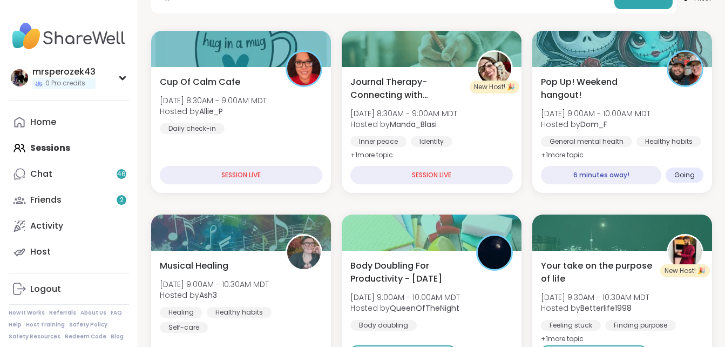
scroll to position [188, 0]
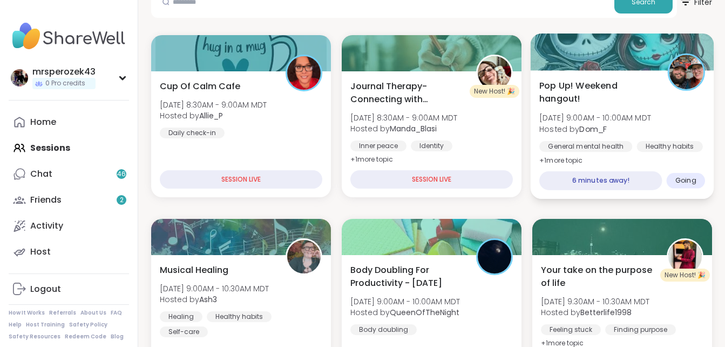
click at [615, 121] on span "[DATE] 9:00AM - 10:00AM MDT" at bounding box center [596, 117] width 112 height 11
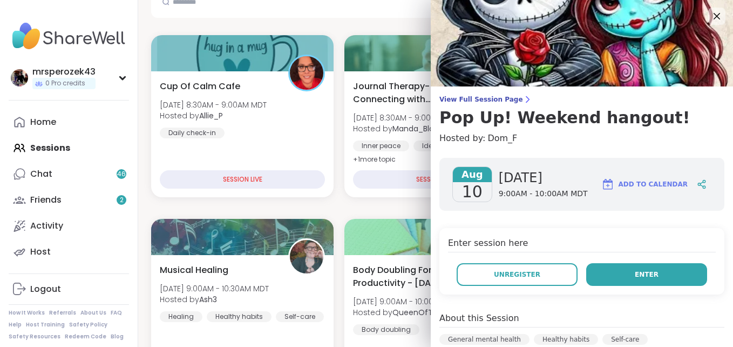
click at [639, 271] on span "Enter" at bounding box center [647, 275] width 24 height 10
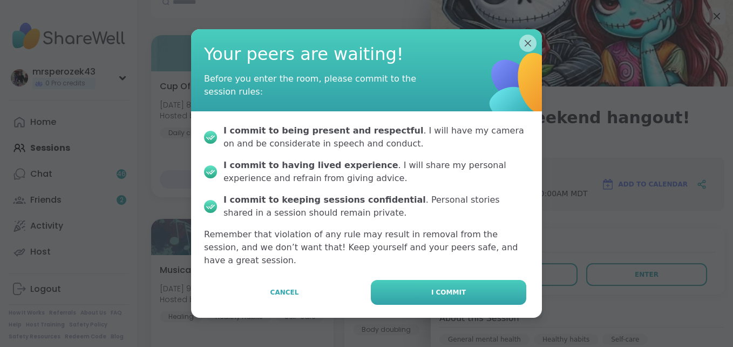
click at [466, 280] on button "I commit" at bounding box center [449, 292] width 156 height 25
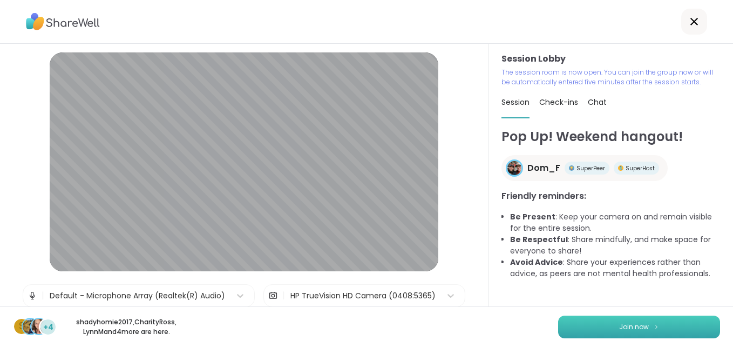
click at [620, 326] on span "Join now" at bounding box center [635, 327] width 30 height 10
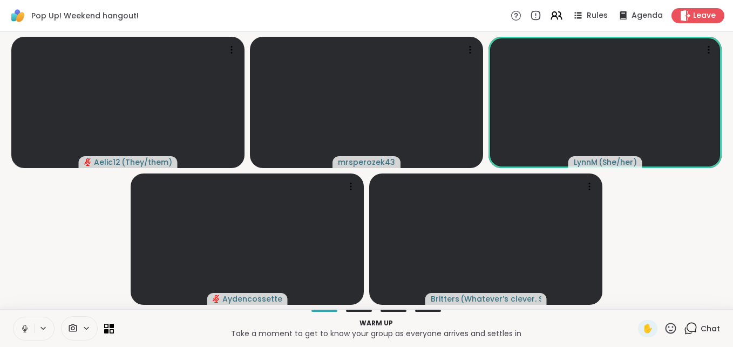
click at [22, 329] on icon at bounding box center [25, 329] width 10 height 10
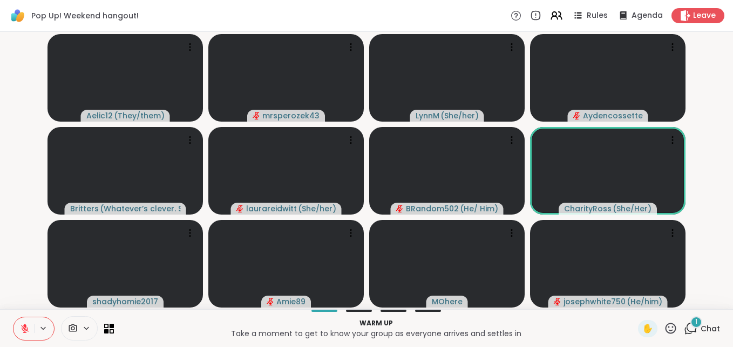
click at [23, 326] on icon at bounding box center [25, 329] width 10 height 10
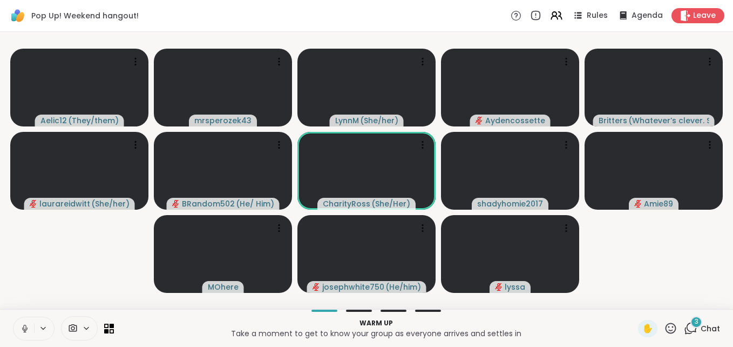
click at [24, 326] on icon at bounding box center [24, 327] width 3 height 5
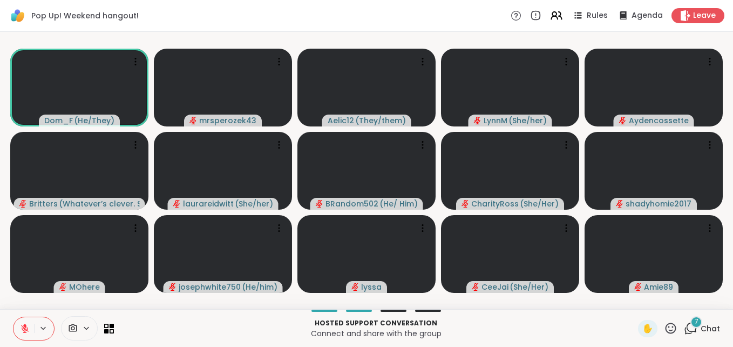
click at [691, 321] on div "7" at bounding box center [697, 322] width 12 height 12
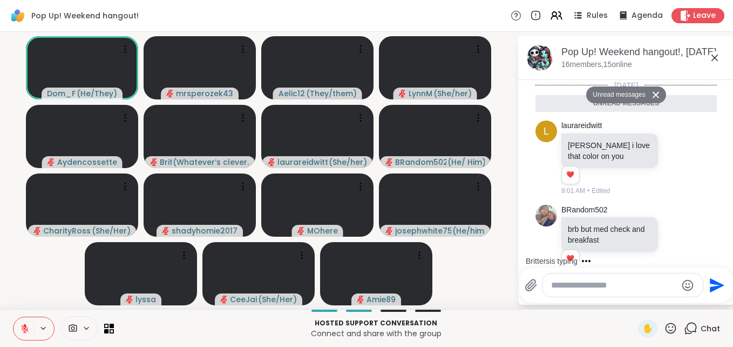
scroll to position [454, 0]
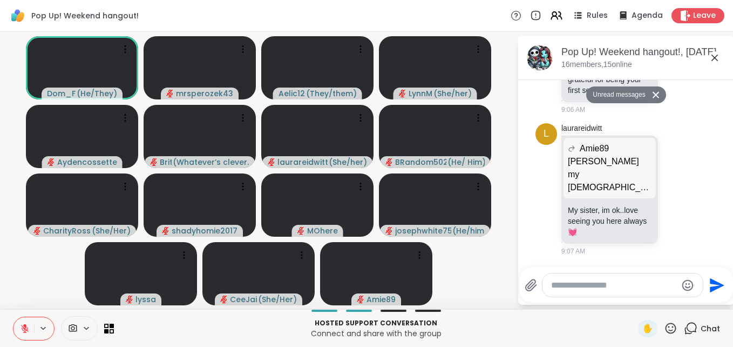
click at [714, 58] on icon at bounding box center [715, 58] width 6 height 6
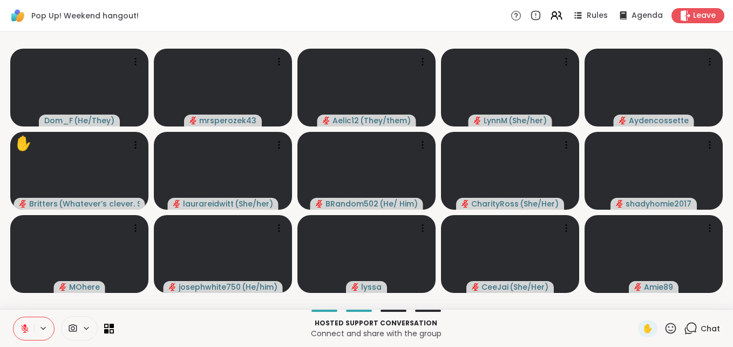
click at [24, 329] on icon at bounding box center [25, 329] width 8 height 8
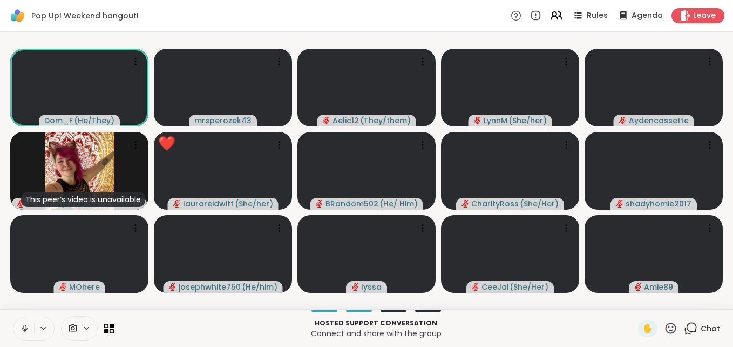
click at [22, 326] on icon at bounding box center [25, 329] width 10 height 10
click at [22, 328] on icon at bounding box center [25, 329] width 8 height 8
click at [22, 328] on icon at bounding box center [25, 329] width 10 height 10
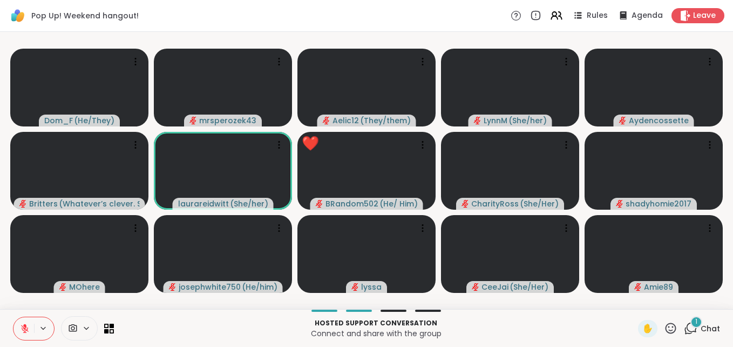
click at [696, 322] on span "1" at bounding box center [697, 321] width 2 height 9
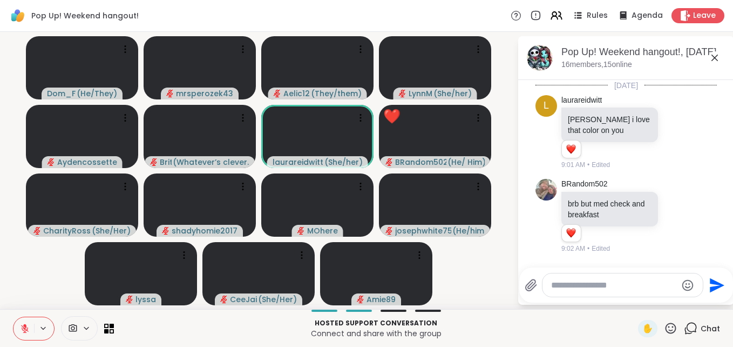
scroll to position [544, 0]
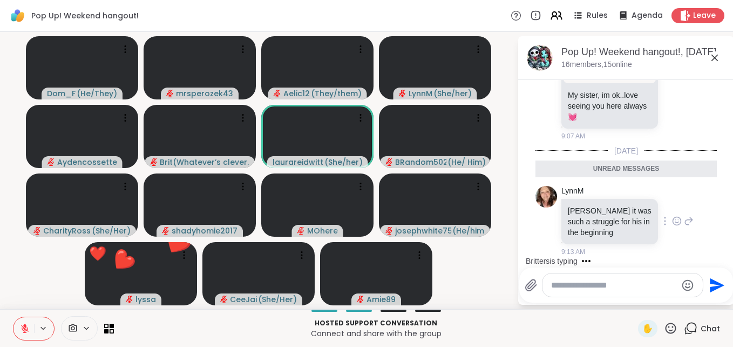
click at [686, 219] on icon at bounding box center [690, 221] width 8 height 8
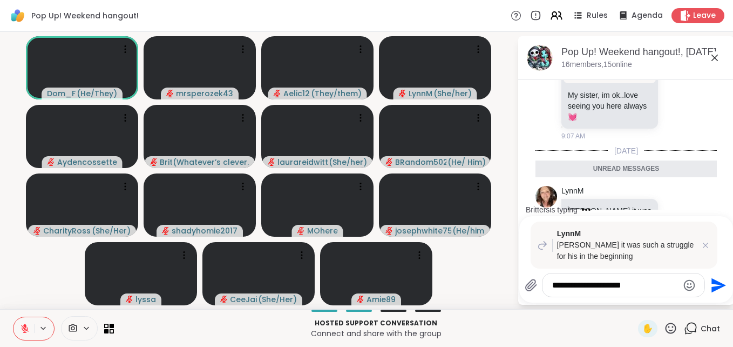
type textarea "**********"
click at [716, 283] on icon "Send" at bounding box center [719, 285] width 15 height 15
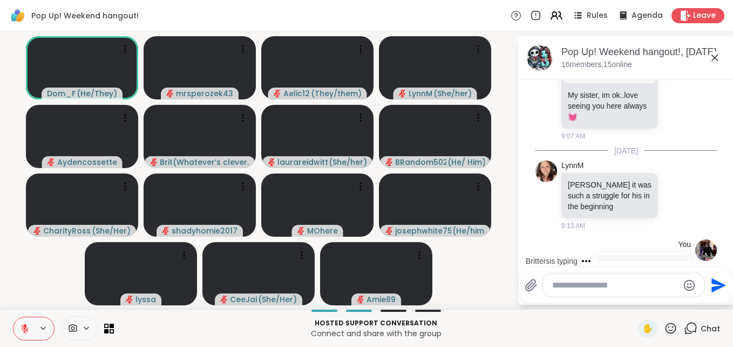
scroll to position [649, 0]
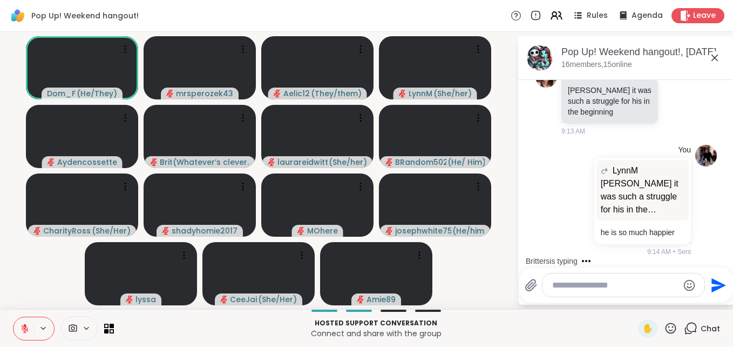
click at [712, 54] on icon at bounding box center [715, 57] width 13 height 13
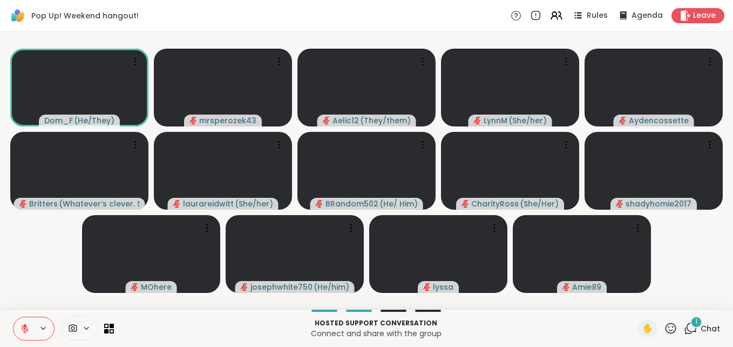
click at [696, 318] on span "1" at bounding box center [697, 321] width 2 height 9
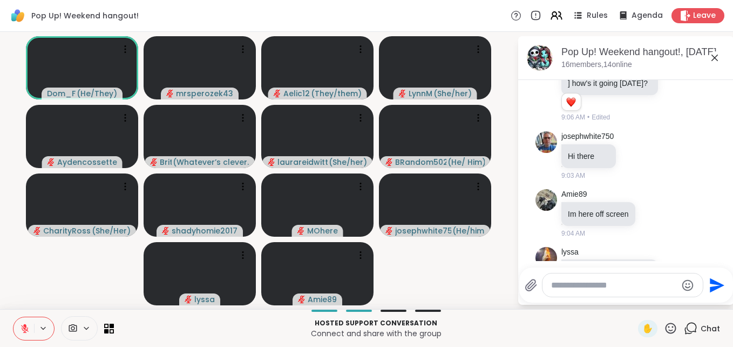
scroll to position [176, 0]
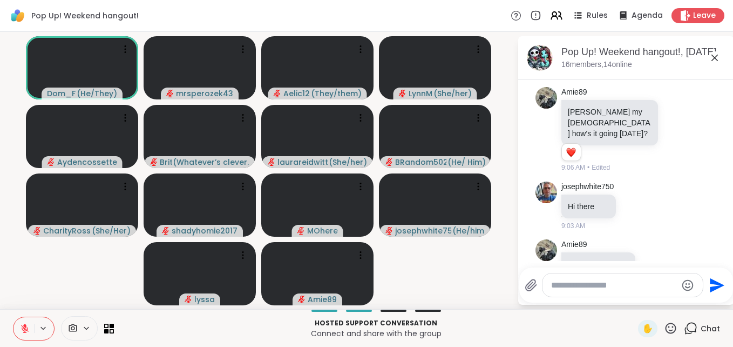
click at [713, 59] on icon at bounding box center [715, 57] width 13 height 13
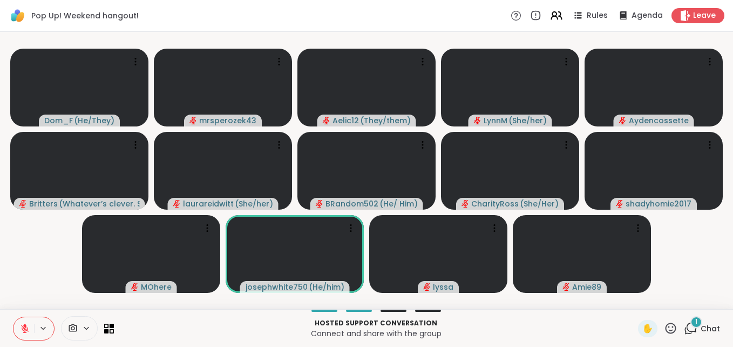
click at [691, 321] on div "1" at bounding box center [697, 322] width 12 height 12
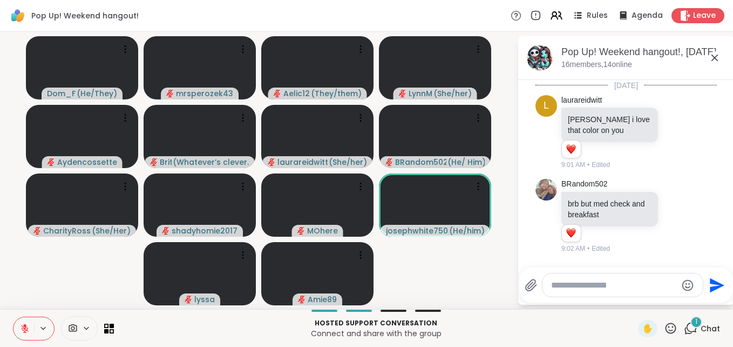
scroll to position [918, 0]
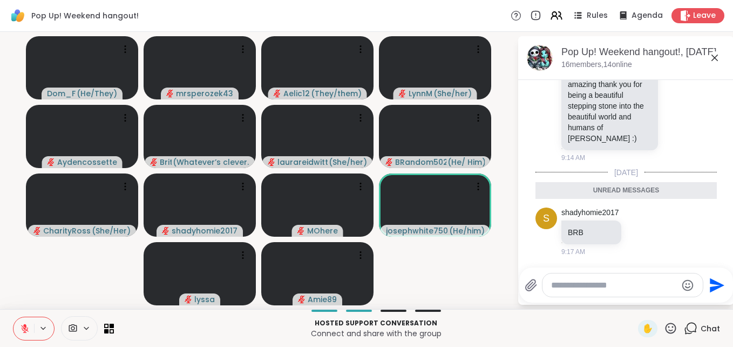
click at [635, 287] on textarea "Type your message" at bounding box center [614, 285] width 126 height 11
type textarea "***"
click at [712, 282] on icon "Send" at bounding box center [719, 285] width 15 height 15
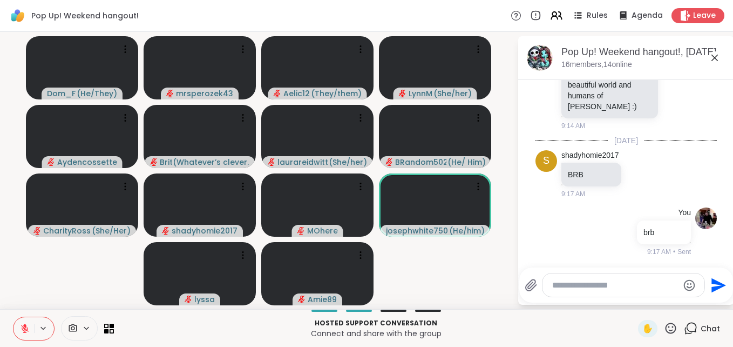
scroll to position [950, 0]
click at [717, 57] on icon at bounding box center [715, 57] width 13 height 13
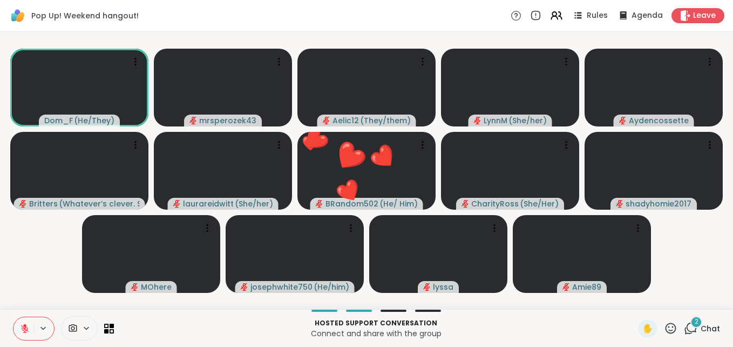
click at [23, 321] on button at bounding box center [24, 328] width 21 height 23
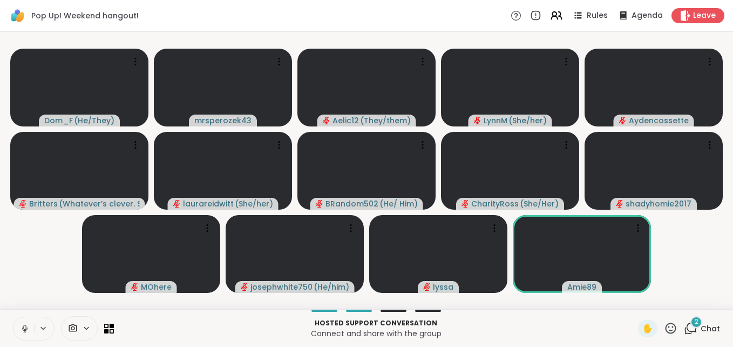
click at [24, 324] on icon at bounding box center [25, 329] width 10 height 10
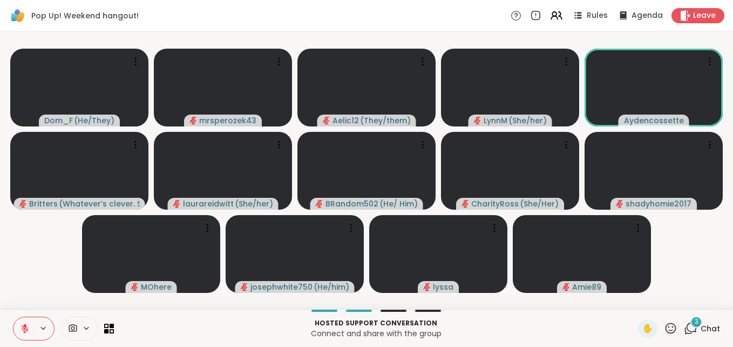
click at [691, 322] on div "3" at bounding box center [697, 322] width 12 height 12
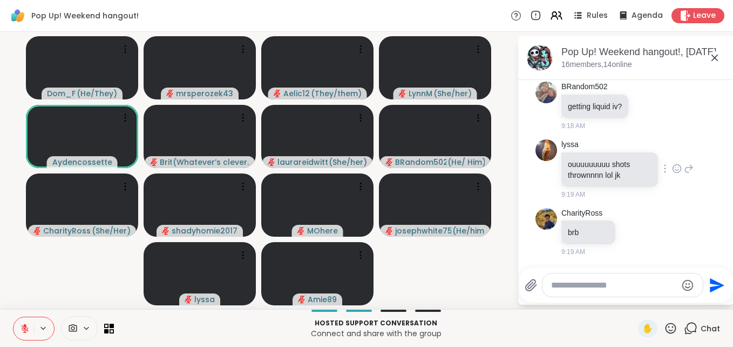
scroll to position [1248, 0]
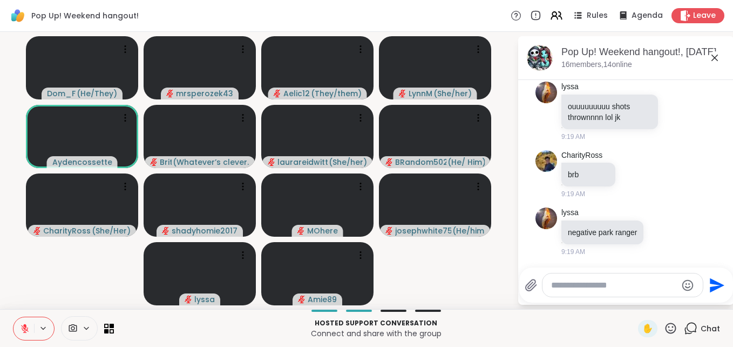
click at [718, 60] on icon at bounding box center [715, 58] width 6 height 6
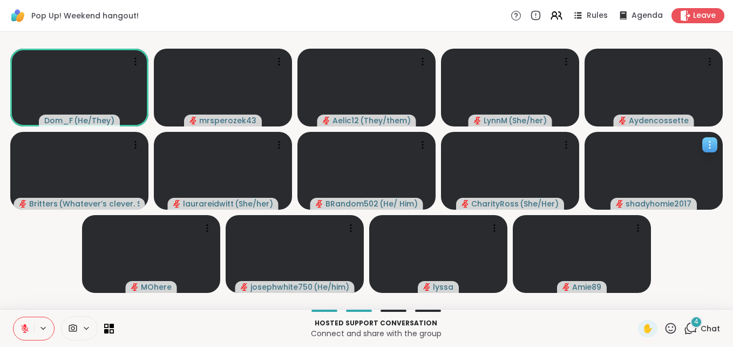
scroll to position [0, 5]
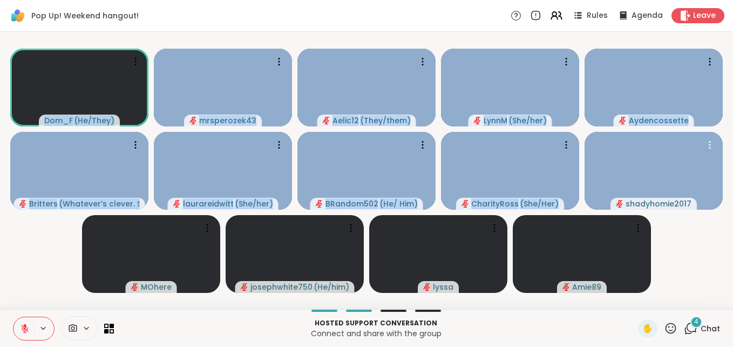
drag, startPoint x: 731, startPoint y: 192, endPoint x: 701, endPoint y: 213, distance: 37.0
click at [701, 213] on html "Pop Up! Weekend hangout! Rules Agenda Leave Dom_F ( He/They ) mrsperozek43 Aeli…" at bounding box center [366, 173] width 733 height 347
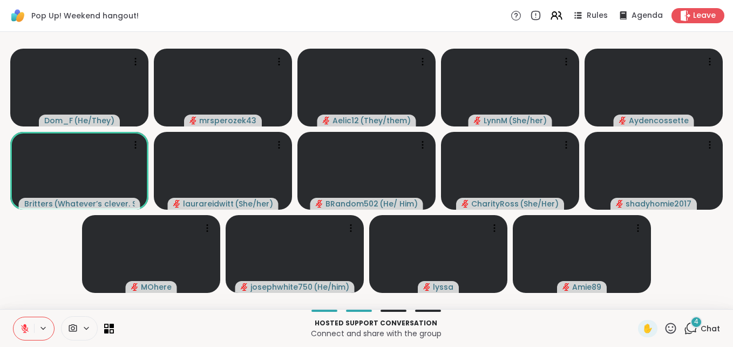
click at [691, 322] on div "4" at bounding box center [697, 322] width 12 height 12
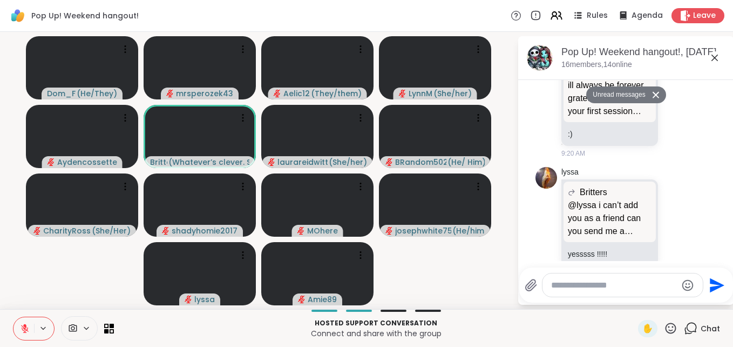
scroll to position [1677, 0]
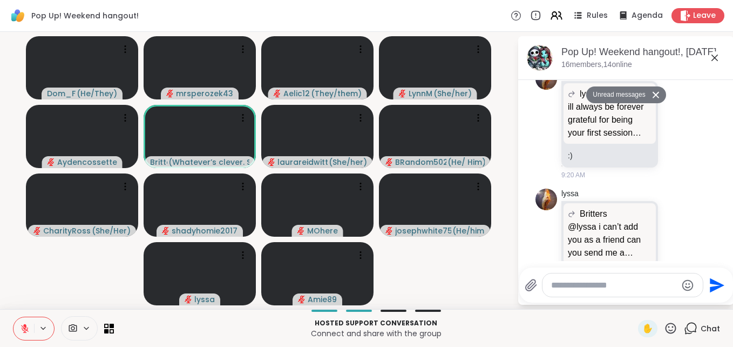
click at [710, 60] on icon at bounding box center [715, 57] width 13 height 13
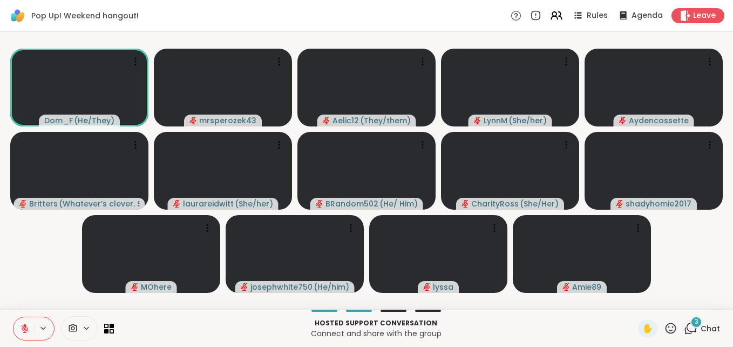
click at [20, 329] on icon at bounding box center [25, 329] width 10 height 10
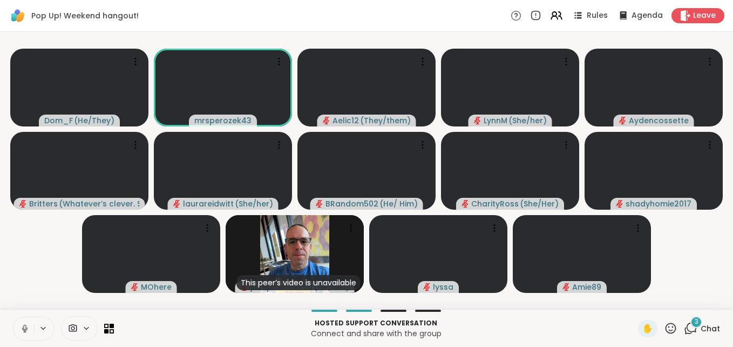
click at [20, 324] on icon at bounding box center [25, 329] width 10 height 10
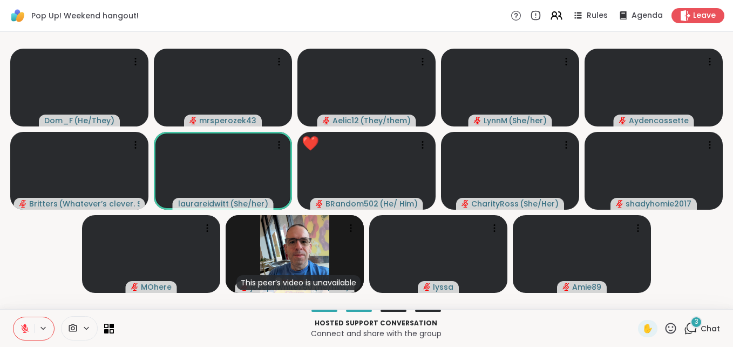
click at [695, 321] on span "3" at bounding box center [697, 321] width 4 height 9
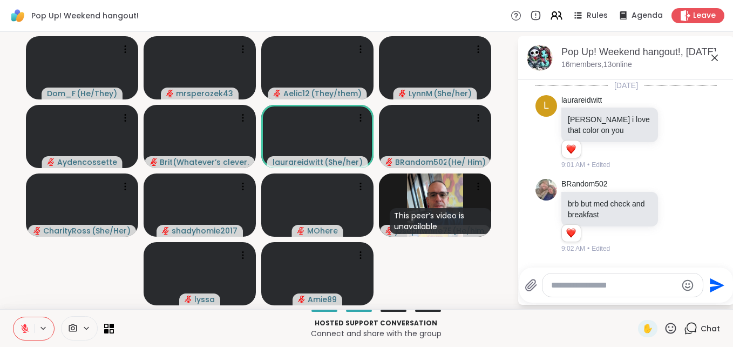
scroll to position [1972, 0]
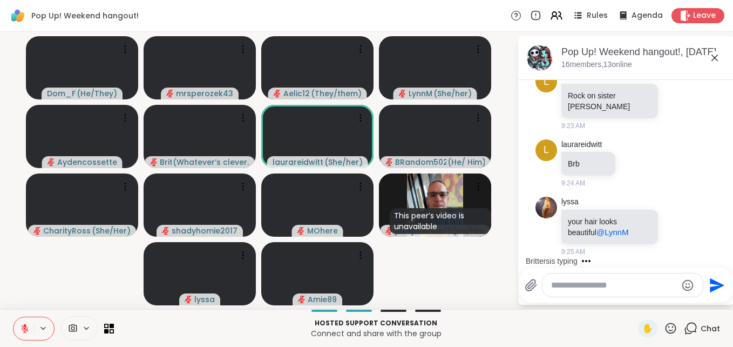
click at [712, 58] on icon at bounding box center [715, 58] width 6 height 6
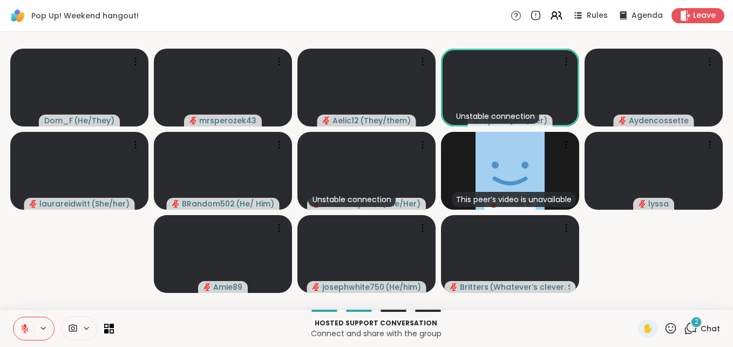
click at [695, 325] on span "2" at bounding box center [697, 321] width 4 height 9
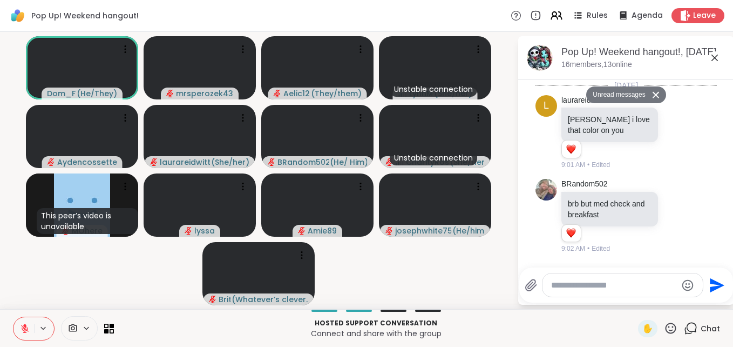
scroll to position [2668, 0]
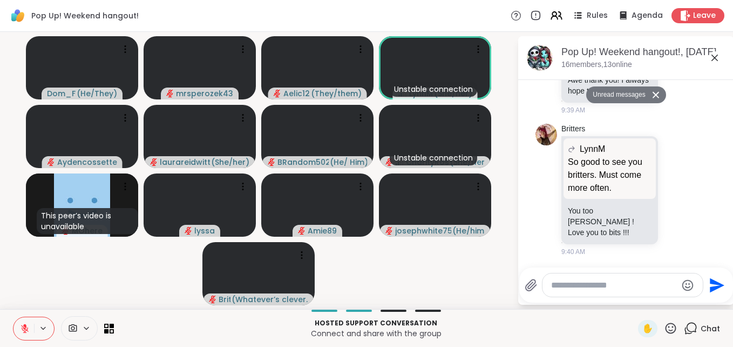
click at [712, 56] on icon at bounding box center [715, 58] width 6 height 6
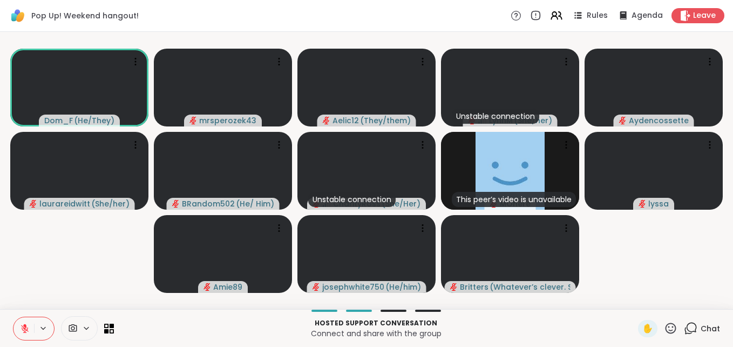
click at [20, 325] on icon at bounding box center [25, 329] width 10 height 10
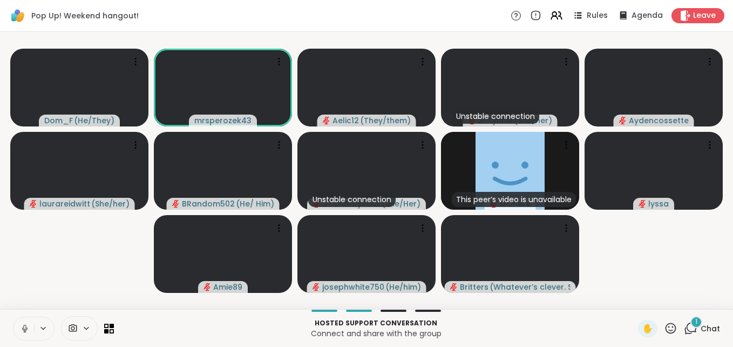
click at [21, 327] on icon at bounding box center [25, 329] width 10 height 10
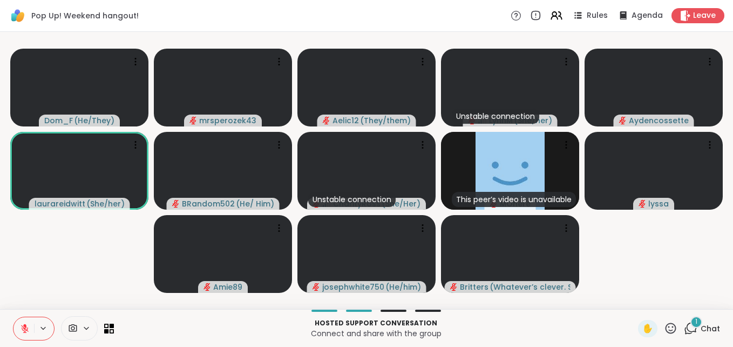
click at [696, 322] on span "1" at bounding box center [697, 321] width 2 height 9
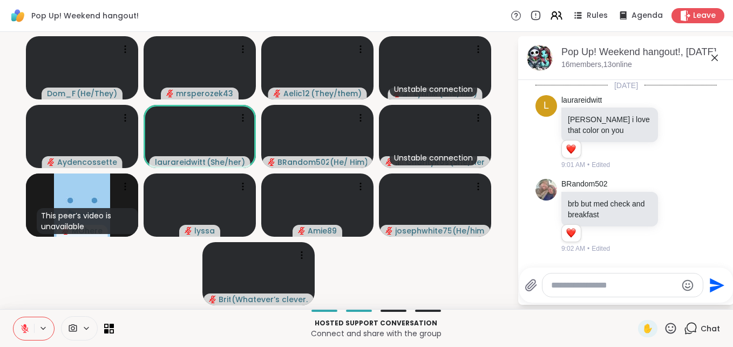
scroll to position [2748, 0]
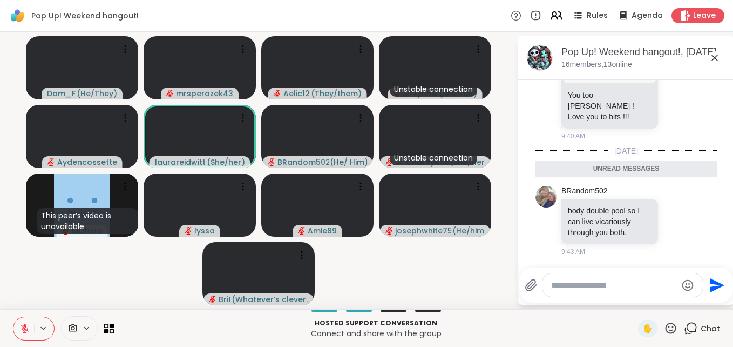
click at [709, 55] on icon at bounding box center [715, 57] width 13 height 13
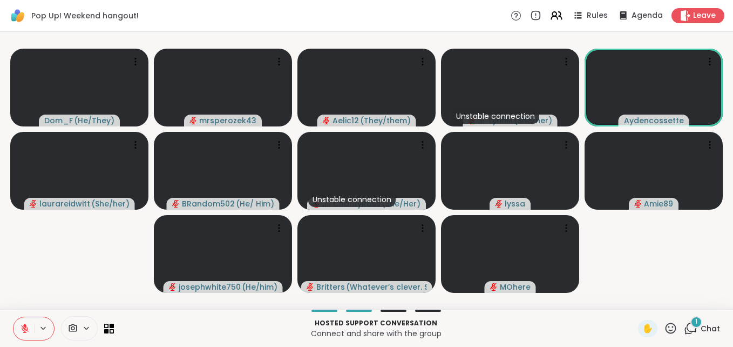
click at [691, 320] on div "1" at bounding box center [697, 322] width 12 height 12
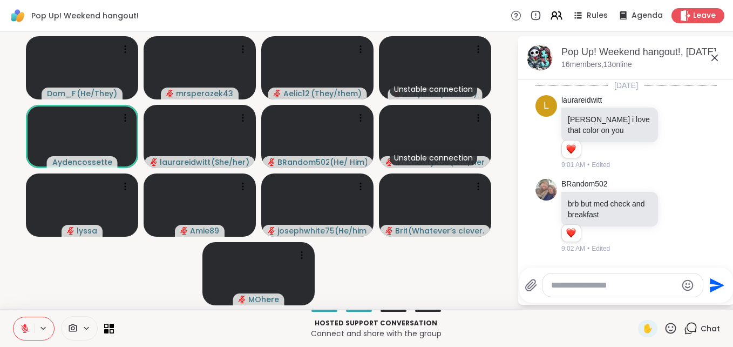
scroll to position [2820, 0]
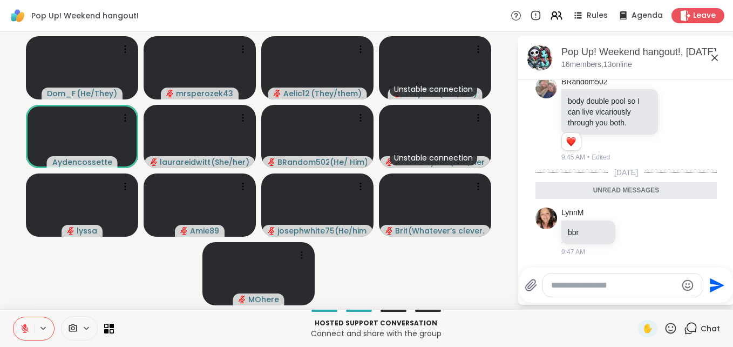
click at [712, 56] on icon at bounding box center [715, 58] width 6 height 6
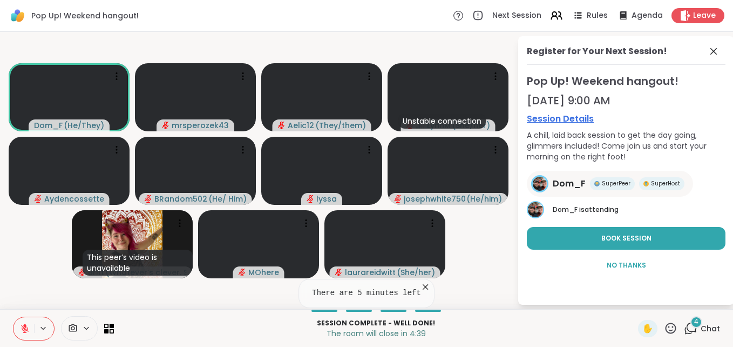
click at [20, 325] on icon at bounding box center [25, 329] width 10 height 10
click at [21, 324] on icon at bounding box center [25, 329] width 10 height 10
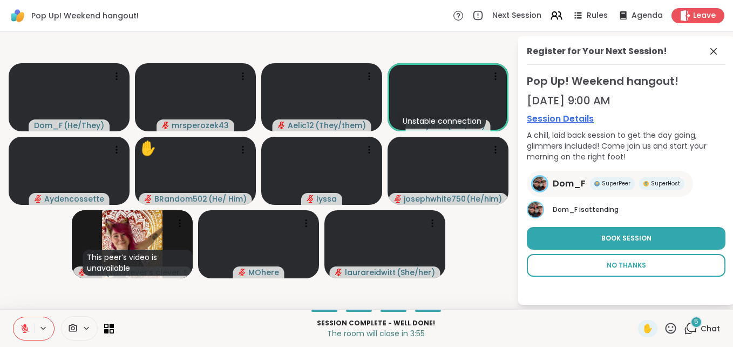
click at [623, 259] on button "No Thanks" at bounding box center [626, 265] width 199 height 23
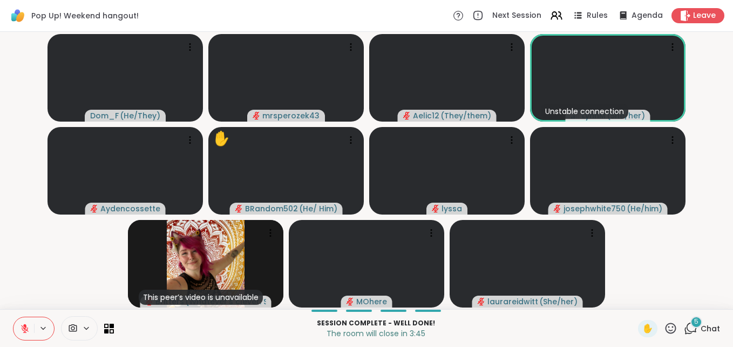
click at [21, 325] on icon at bounding box center [25, 329] width 8 height 8
click at [20, 324] on icon at bounding box center [25, 329] width 10 height 10
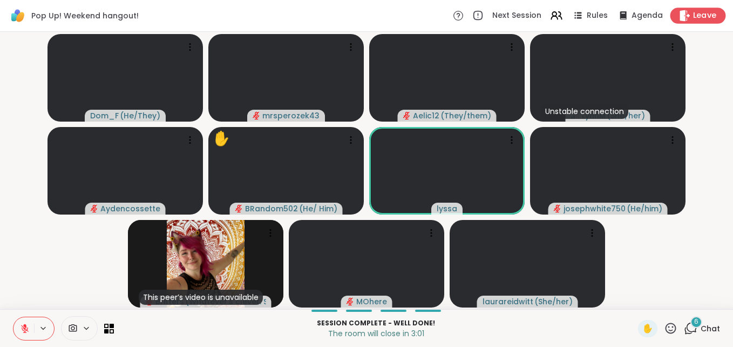
click at [698, 15] on span "Leave" at bounding box center [706, 15] width 24 height 11
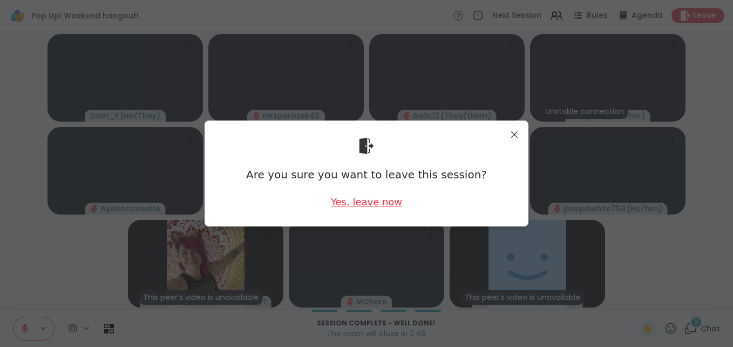
click at [376, 205] on div "Yes, leave now" at bounding box center [366, 202] width 71 height 14
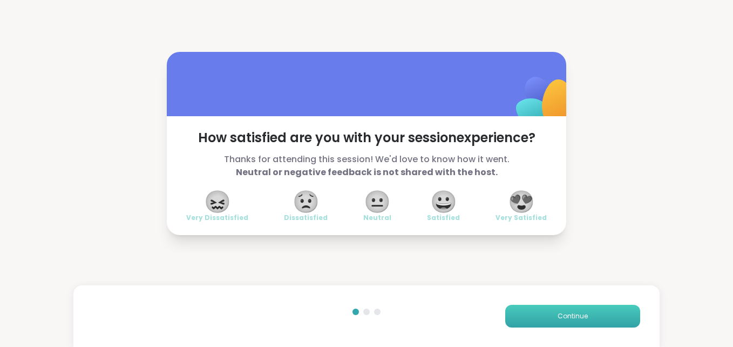
click at [584, 318] on button "Continue" at bounding box center [573, 316] width 135 height 23
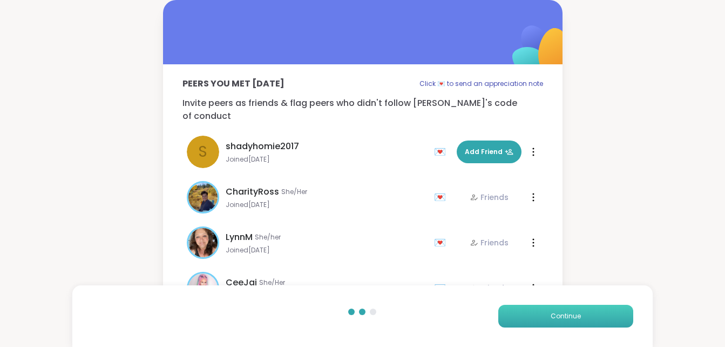
click at [584, 318] on button "Continue" at bounding box center [566, 316] width 135 height 23
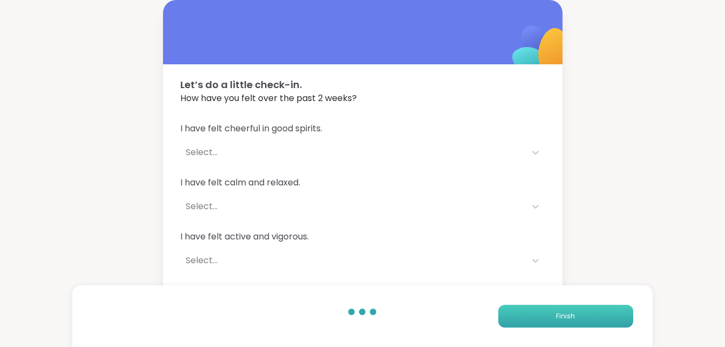
click at [584, 318] on button "Finish" at bounding box center [566, 316] width 135 height 23
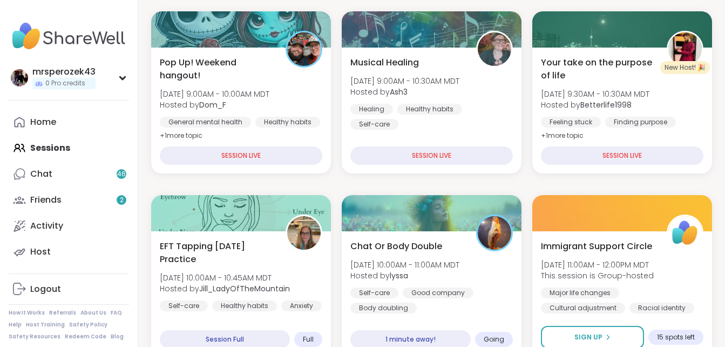
scroll to position [223, 0]
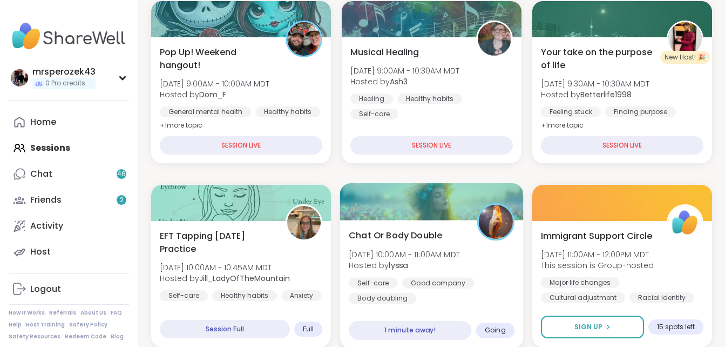
click at [406, 257] on span "[DATE] 10:00AM - 11:00AM MDT" at bounding box center [404, 253] width 111 height 11
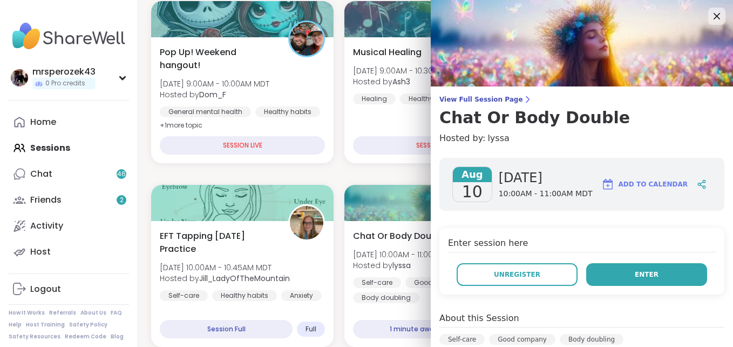
click at [593, 271] on button "Enter" at bounding box center [647, 274] width 121 height 23
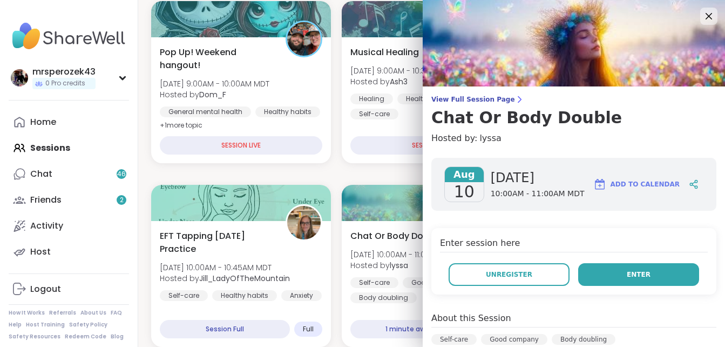
click at [607, 274] on button "Enter" at bounding box center [638, 274] width 121 height 23
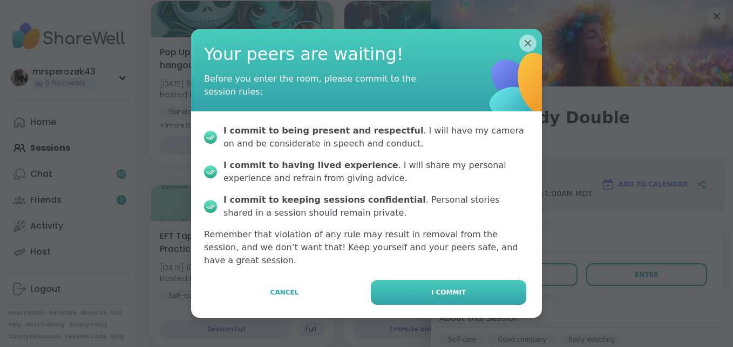
click at [490, 281] on button "I commit" at bounding box center [449, 292] width 156 height 25
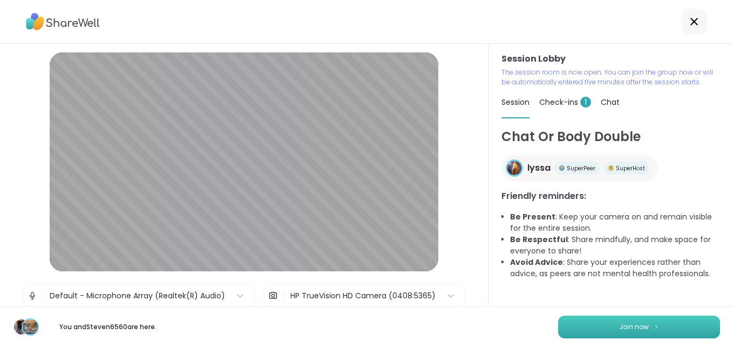
click at [572, 333] on button "Join now" at bounding box center [639, 326] width 162 height 23
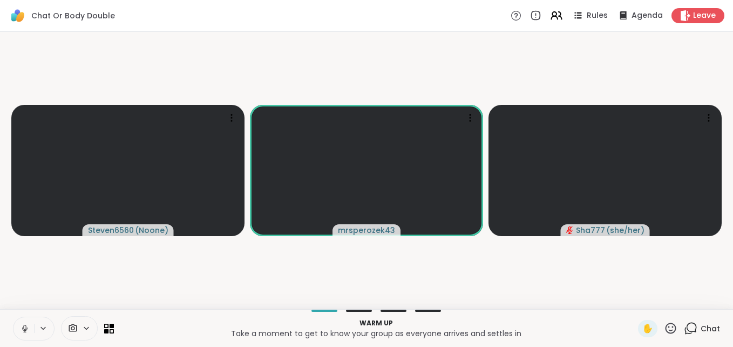
click at [25, 325] on icon at bounding box center [24, 327] width 3 height 5
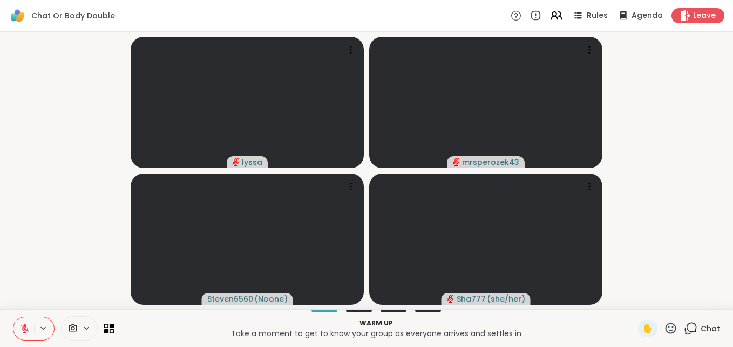
click at [25, 325] on icon at bounding box center [24, 326] width 3 height 4
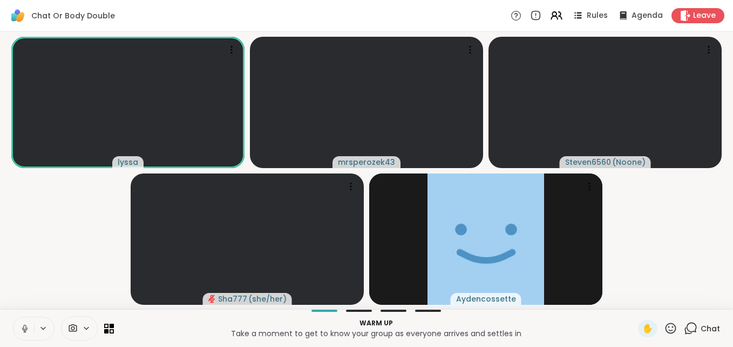
click at [24, 324] on icon at bounding box center [25, 329] width 10 height 10
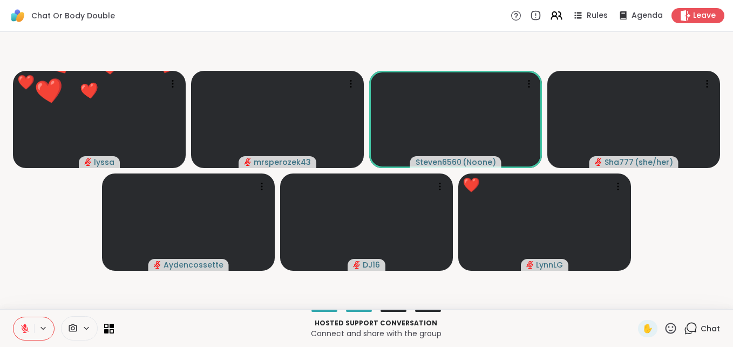
click at [22, 326] on icon at bounding box center [25, 329] width 10 height 10
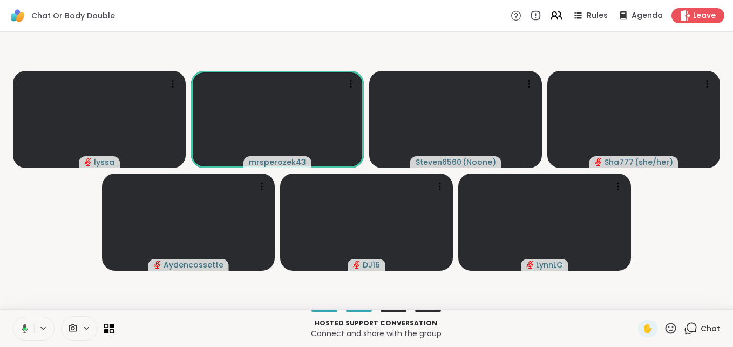
click at [24, 324] on icon at bounding box center [25, 328] width 6 height 9
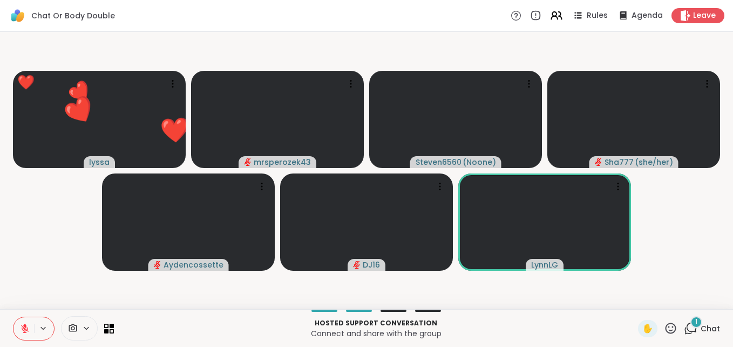
click at [691, 319] on div "1" at bounding box center [697, 322] width 12 height 12
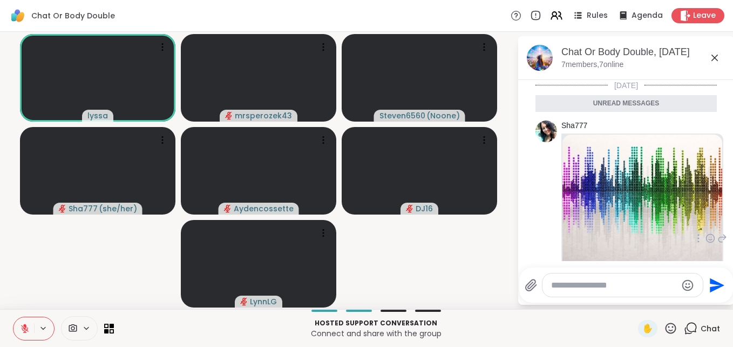
scroll to position [2, 0]
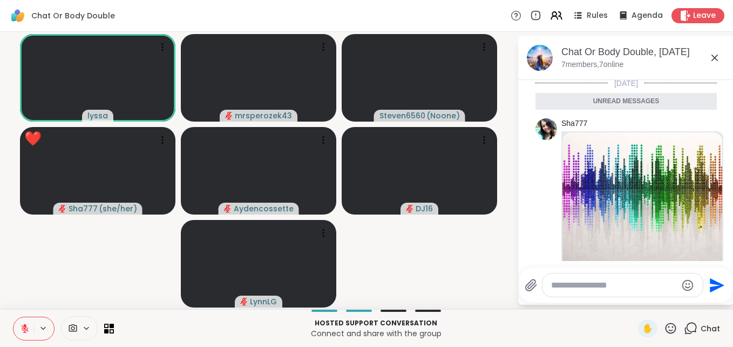
click at [609, 284] on textarea "Type your message" at bounding box center [614, 285] width 126 height 11
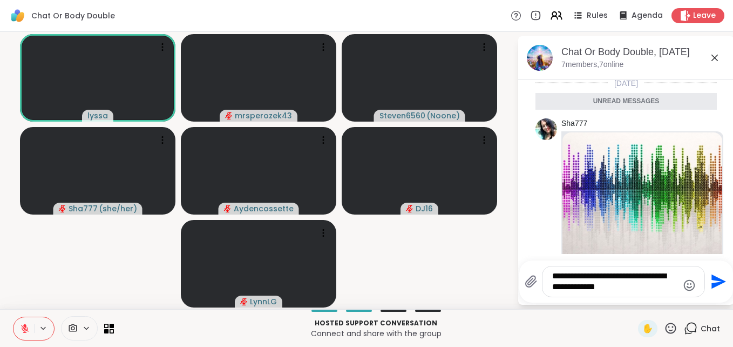
type textarea "**********"
click at [710, 277] on icon "Send" at bounding box center [717, 281] width 17 height 17
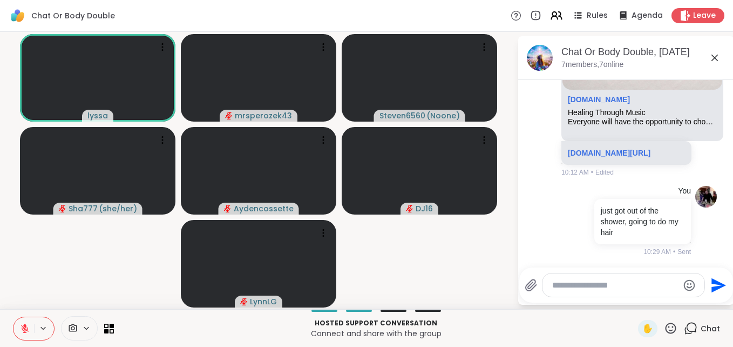
scroll to position [176, 0]
click at [713, 58] on icon at bounding box center [715, 57] width 13 height 13
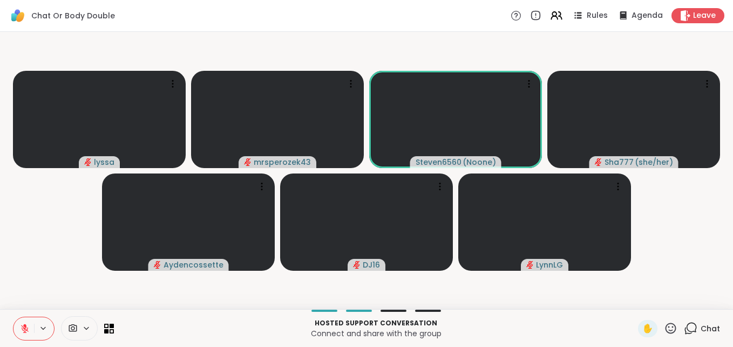
click at [684, 324] on icon at bounding box center [691, 328] width 14 height 14
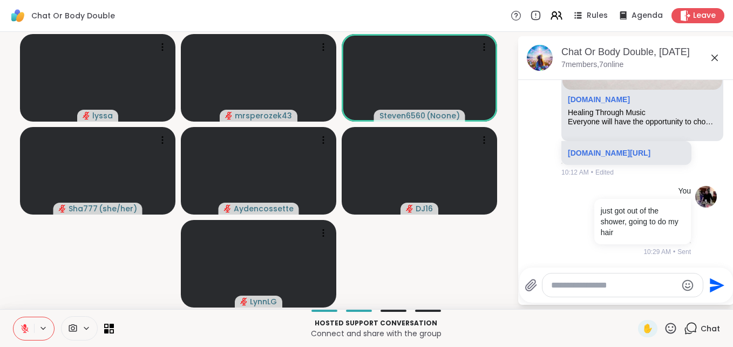
click at [712, 59] on icon at bounding box center [715, 57] width 13 height 13
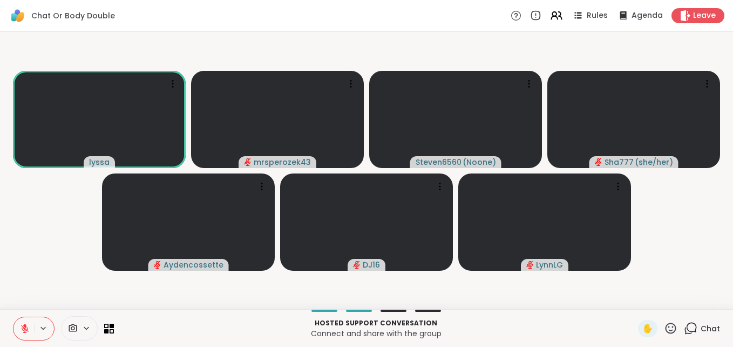
click at [24, 326] on icon at bounding box center [24, 326] width 3 height 4
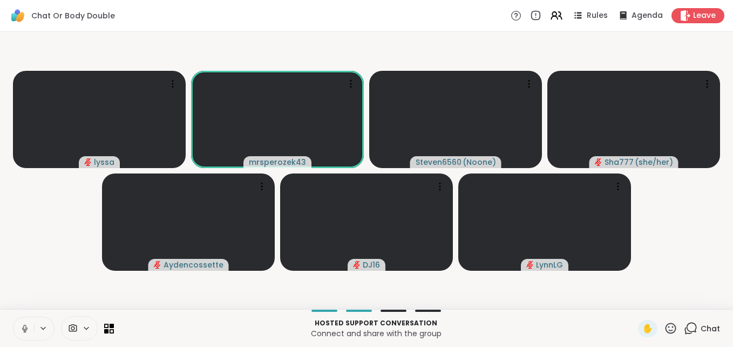
click at [23, 321] on button at bounding box center [24, 328] width 21 height 23
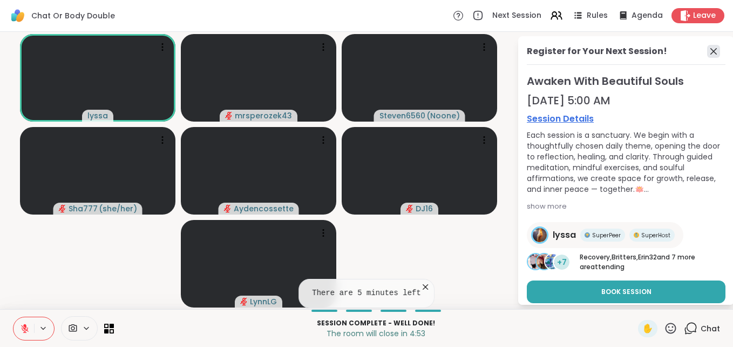
click at [711, 50] on icon at bounding box center [714, 51] width 6 height 6
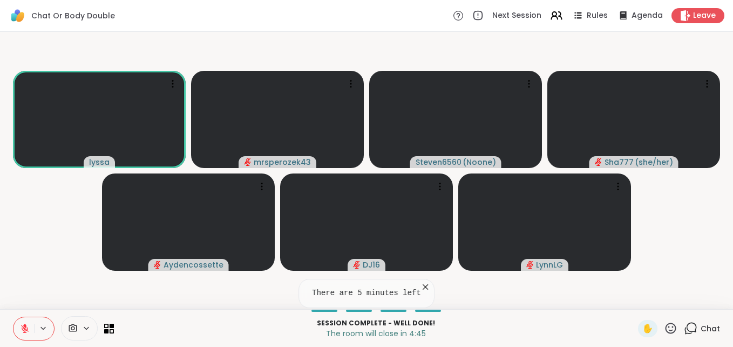
click at [687, 322] on icon at bounding box center [692, 327] width 10 height 10
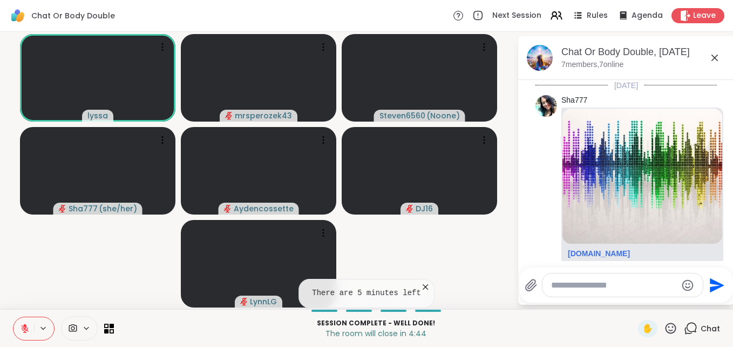
scroll to position [191, 0]
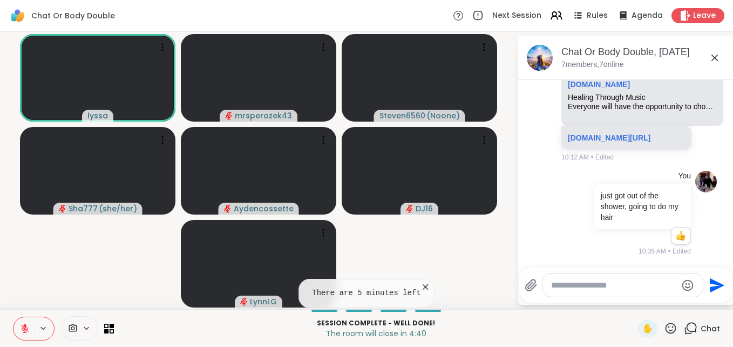
click at [602, 285] on textarea "Type your message" at bounding box center [614, 285] width 126 height 11
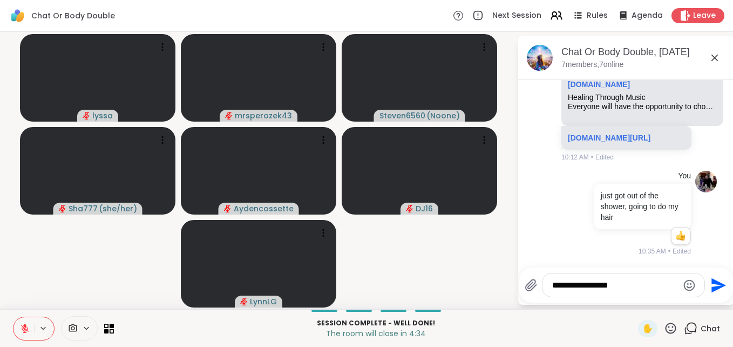
type textarea "**********"
click at [718, 284] on icon "Send" at bounding box center [719, 285] width 15 height 15
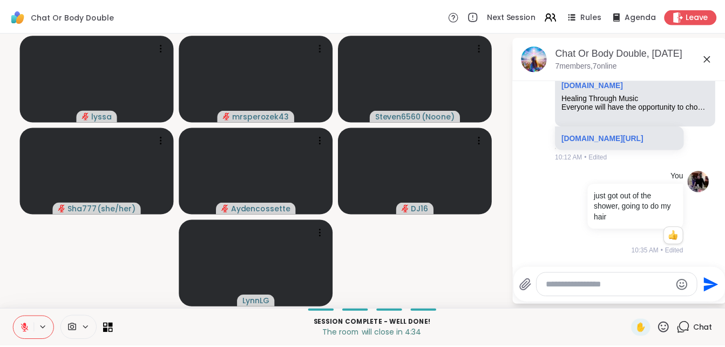
scroll to position [248, 0]
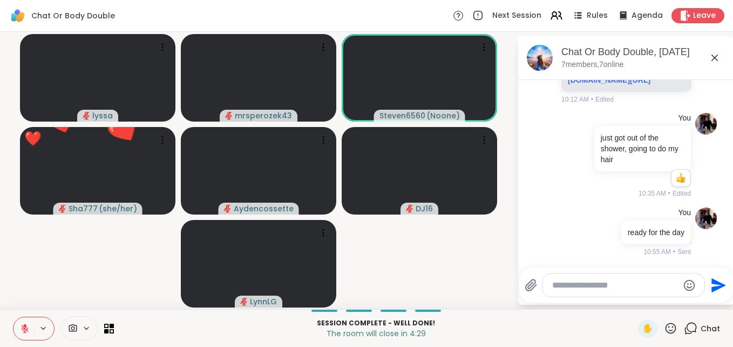
click at [715, 56] on icon at bounding box center [715, 57] width 13 height 13
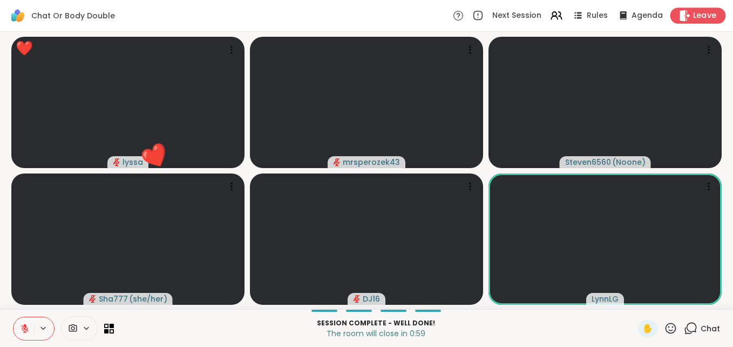
click at [684, 12] on div "Leave" at bounding box center [699, 16] width 56 height 16
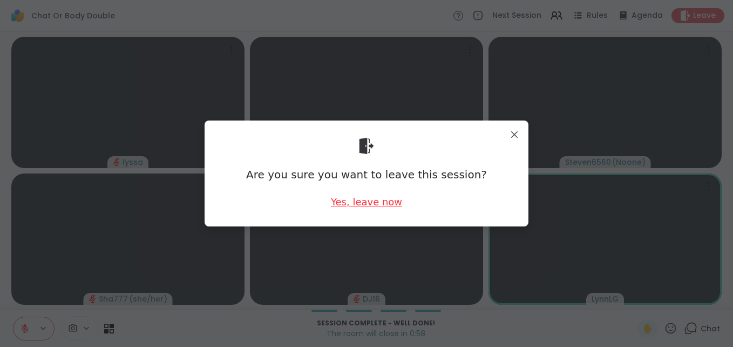
click at [375, 201] on div "Yes, leave now" at bounding box center [366, 202] width 71 height 14
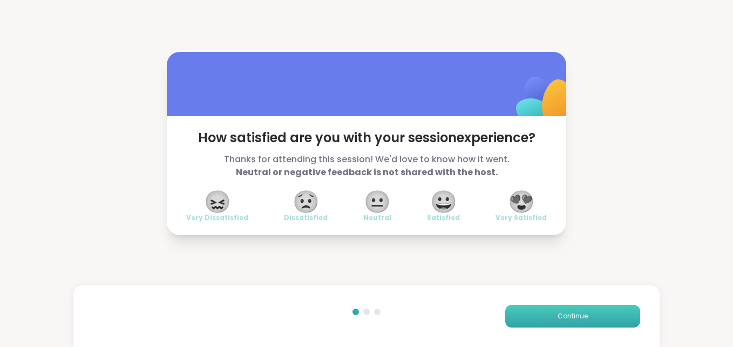
click at [595, 316] on button "Continue" at bounding box center [573, 316] width 135 height 23
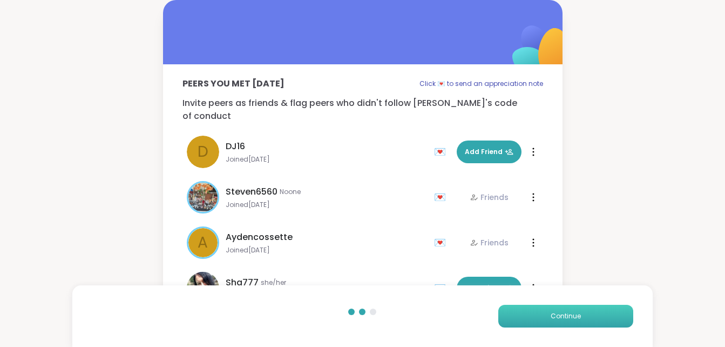
click at [575, 318] on span "Continue" at bounding box center [566, 316] width 30 height 10
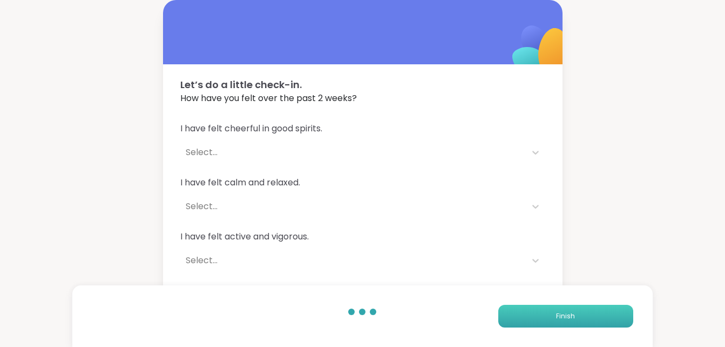
click at [575, 318] on span "Finish" at bounding box center [565, 316] width 19 height 10
